Goal: Task Accomplishment & Management: Manage account settings

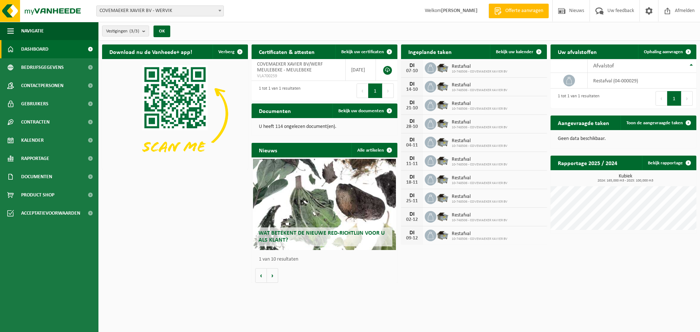
click at [463, 68] on span "Restafval" at bounding box center [480, 67] width 56 height 6
click at [515, 50] on span "Bekijk uw kalender" at bounding box center [515, 52] width 38 height 5
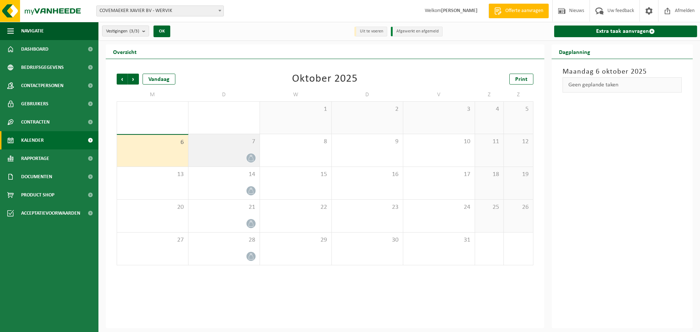
click at [249, 152] on div "7" at bounding box center [223, 150] width 71 height 32
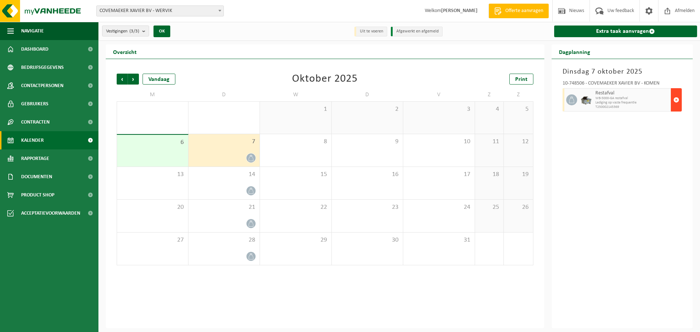
click at [674, 101] on span "button" at bounding box center [676, 100] width 6 height 15
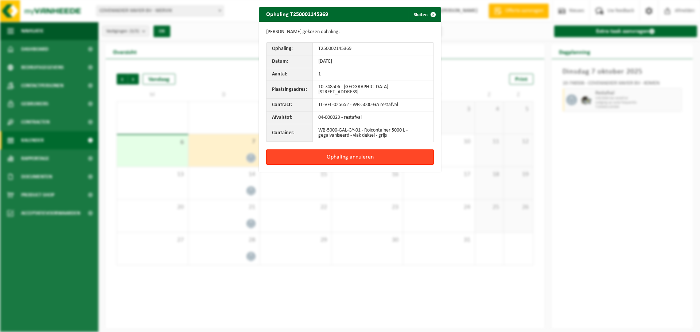
click at [358, 155] on button "Ophaling annuleren" at bounding box center [350, 156] width 168 height 15
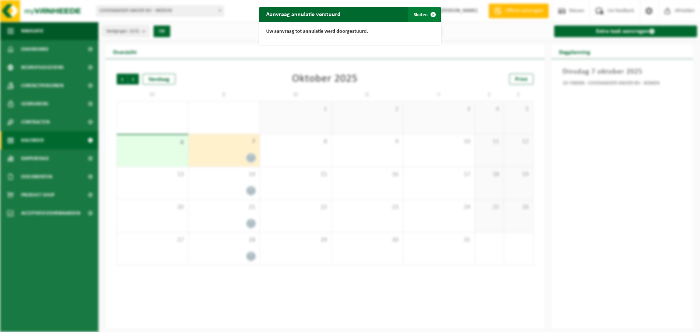
click at [418, 13] on button "Sluiten" at bounding box center [424, 14] width 32 height 15
